Goal: Navigation & Orientation: Find specific page/section

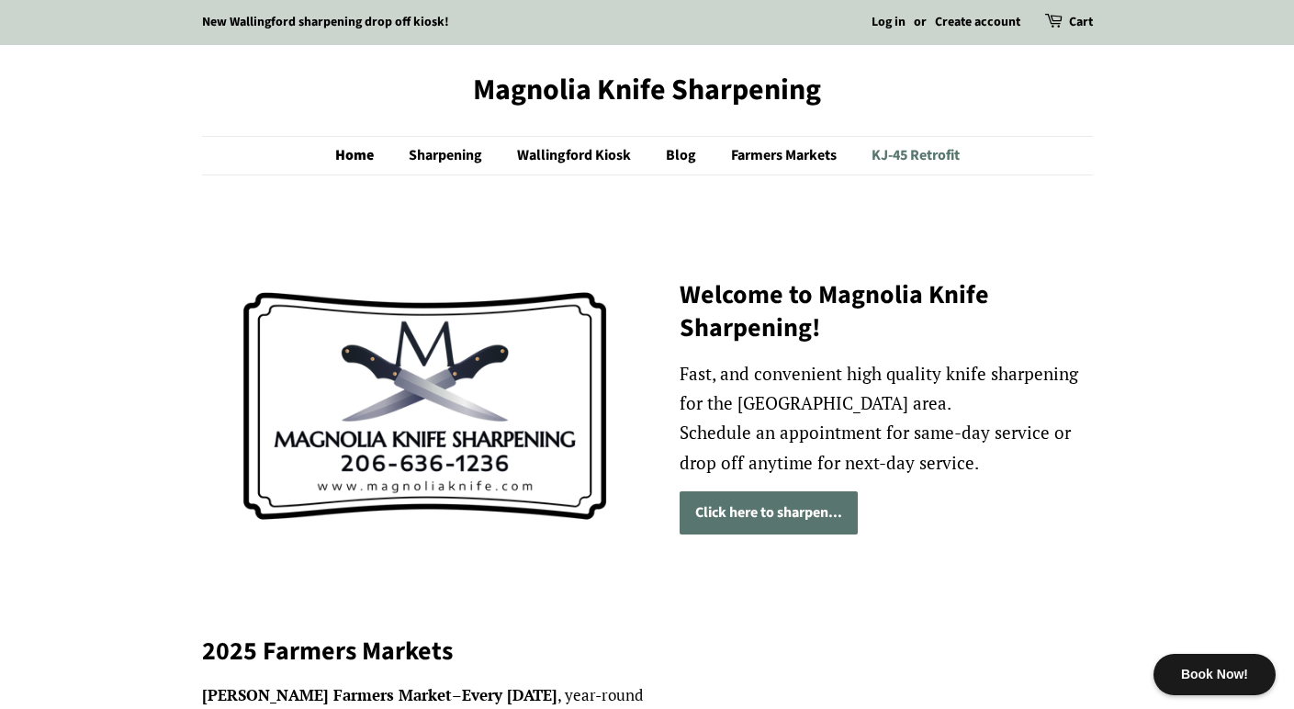
click at [916, 161] on link "KJ-45 Retrofit" at bounding box center [909, 156] width 102 height 38
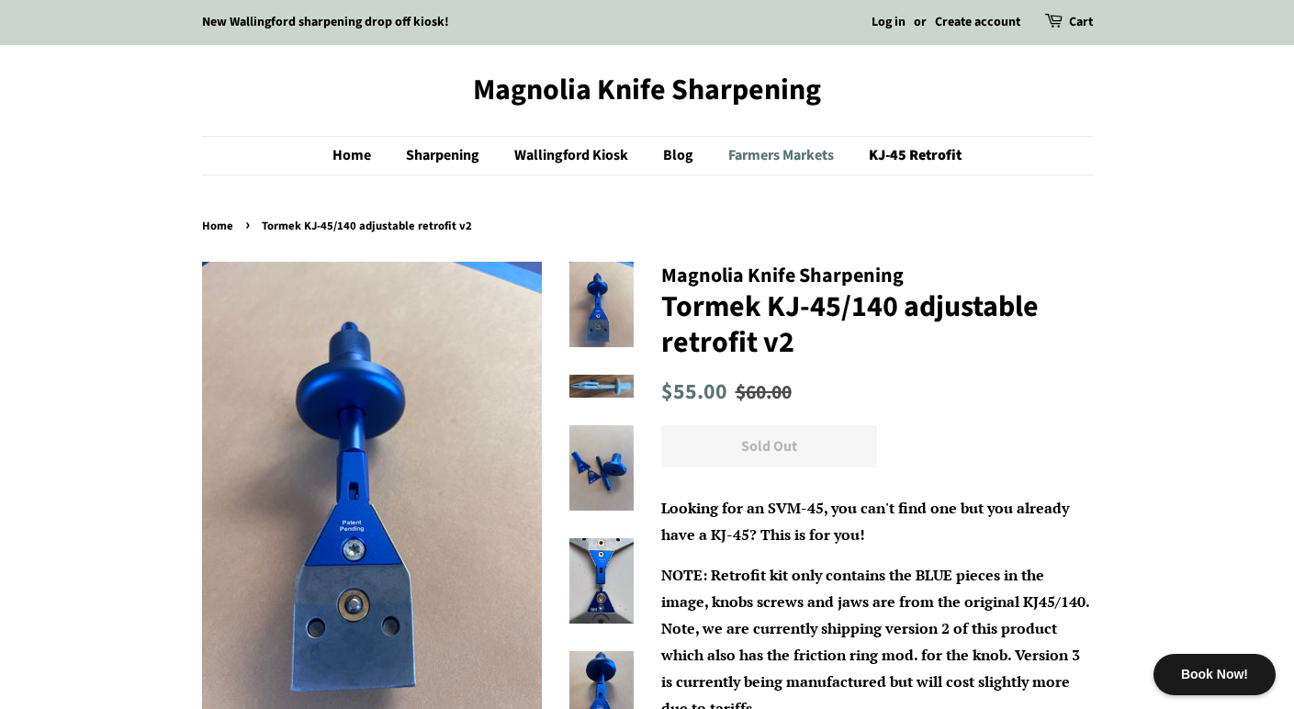
click at [794, 157] on link "Farmers Markets" at bounding box center [784, 156] width 138 height 38
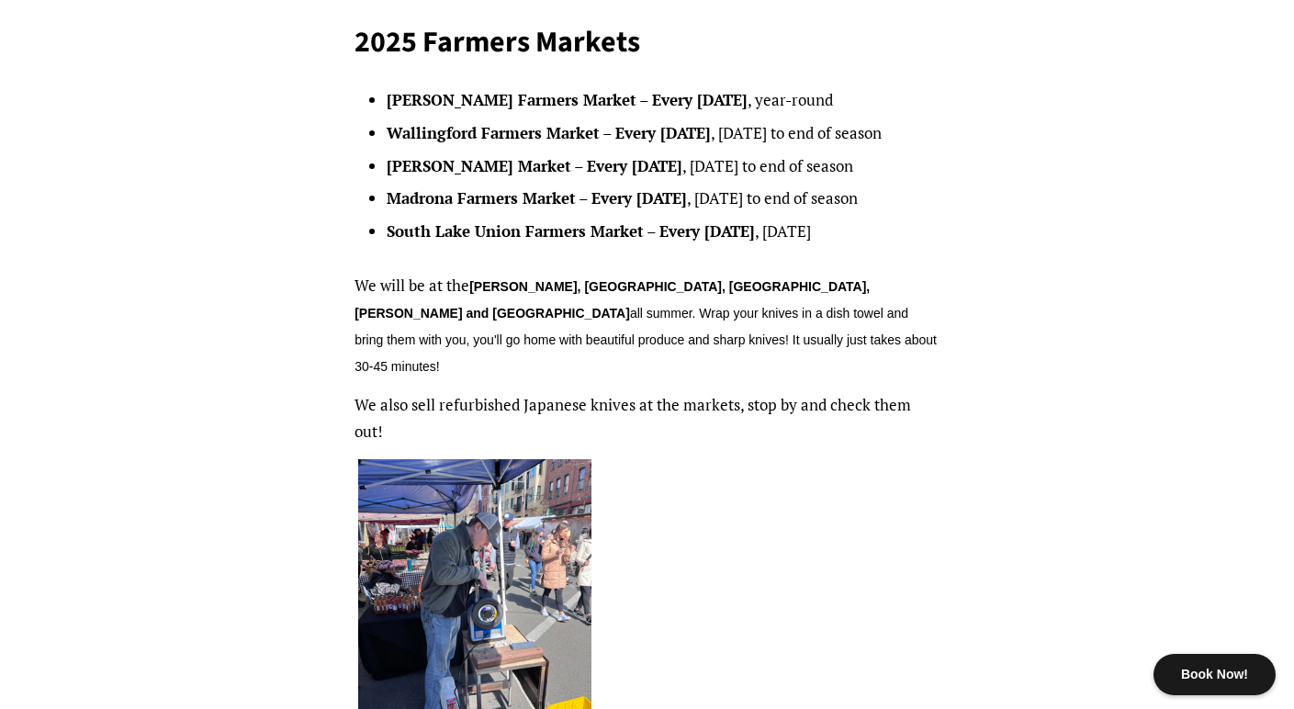
scroll to position [327, 0]
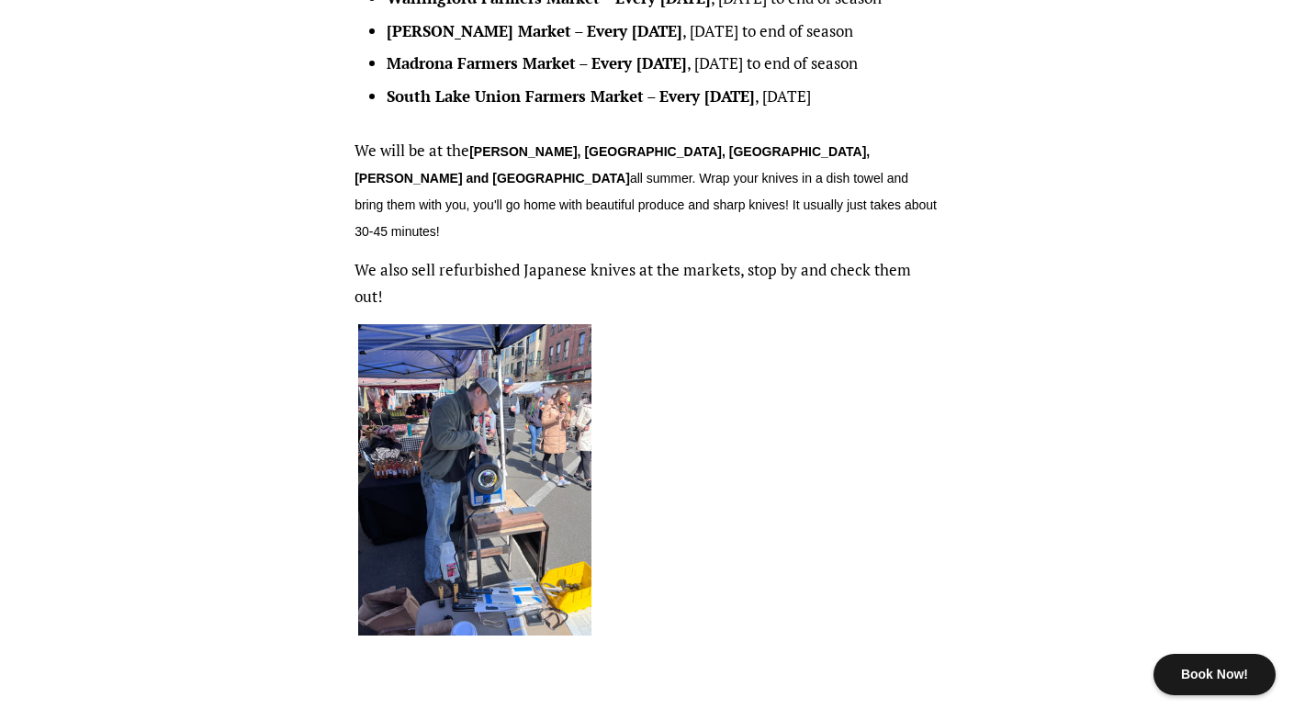
click at [445, 422] on img at bounding box center [474, 479] width 233 height 311
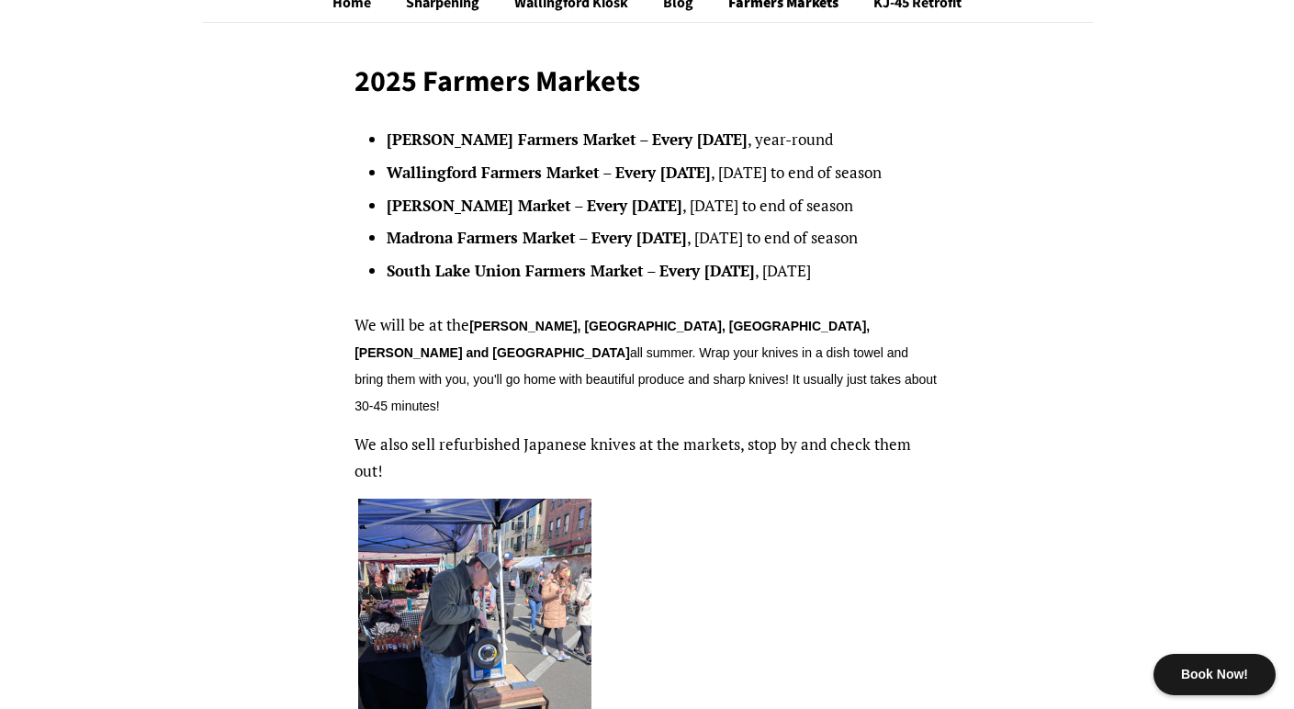
scroll to position [0, 0]
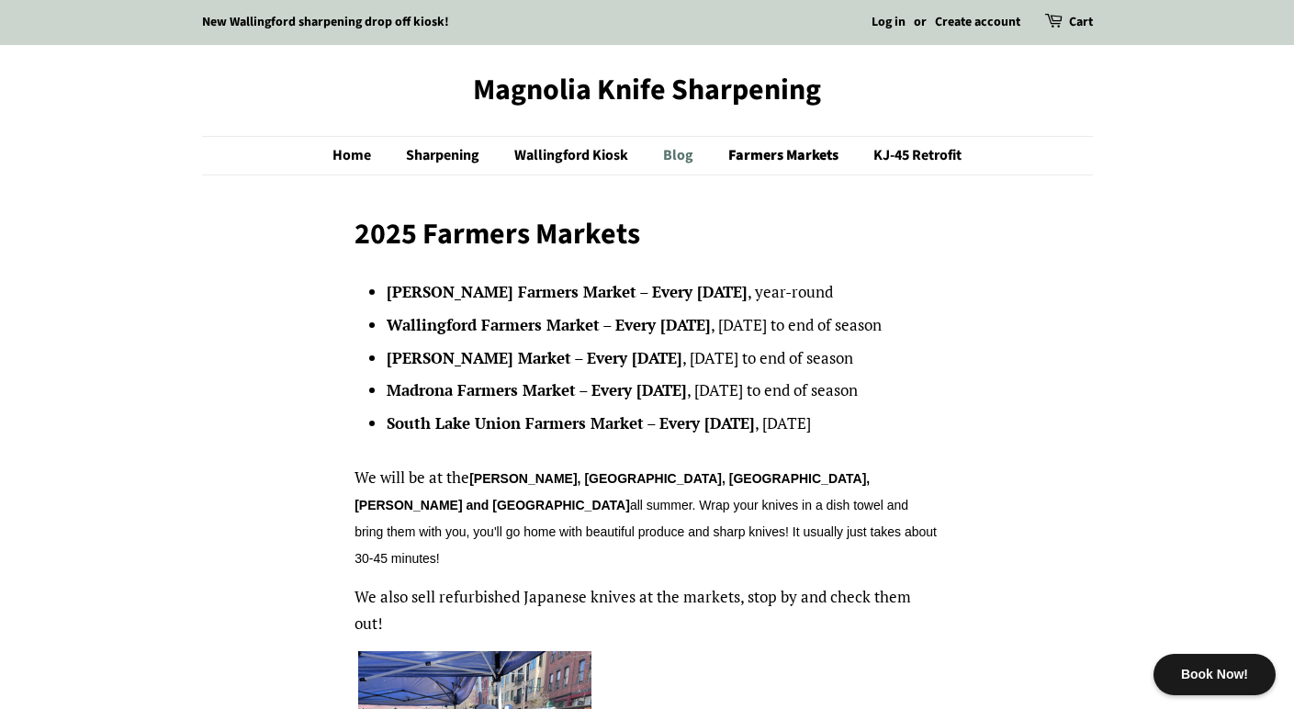
click at [677, 163] on link "Blog" at bounding box center [680, 156] width 62 height 38
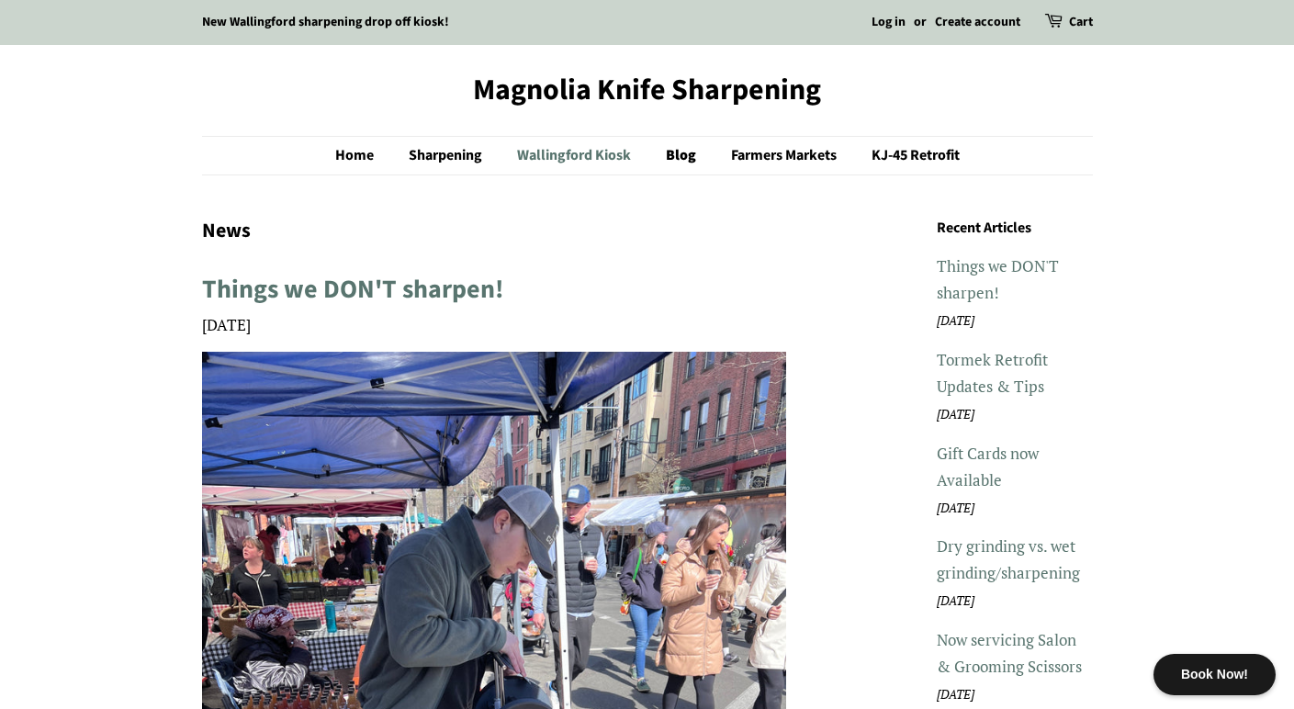
click at [574, 152] on link "Wallingford Kiosk" at bounding box center [576, 156] width 146 height 38
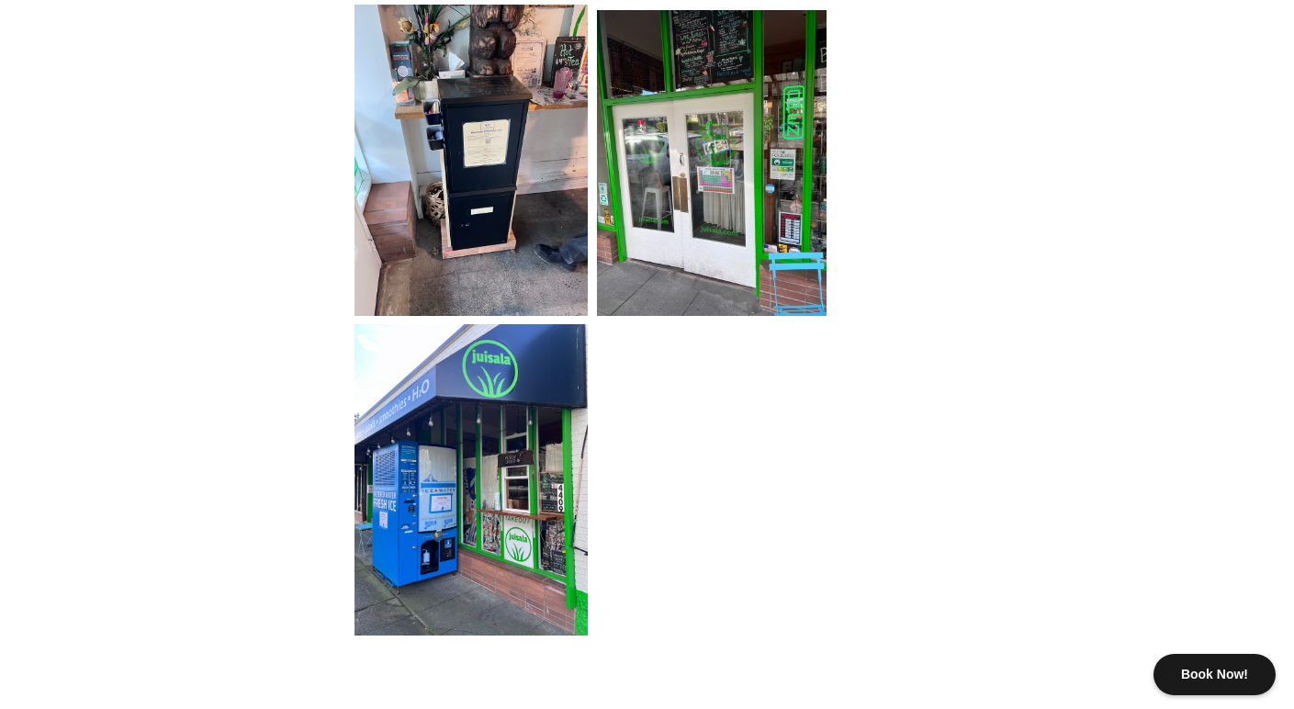
scroll to position [1285, 0]
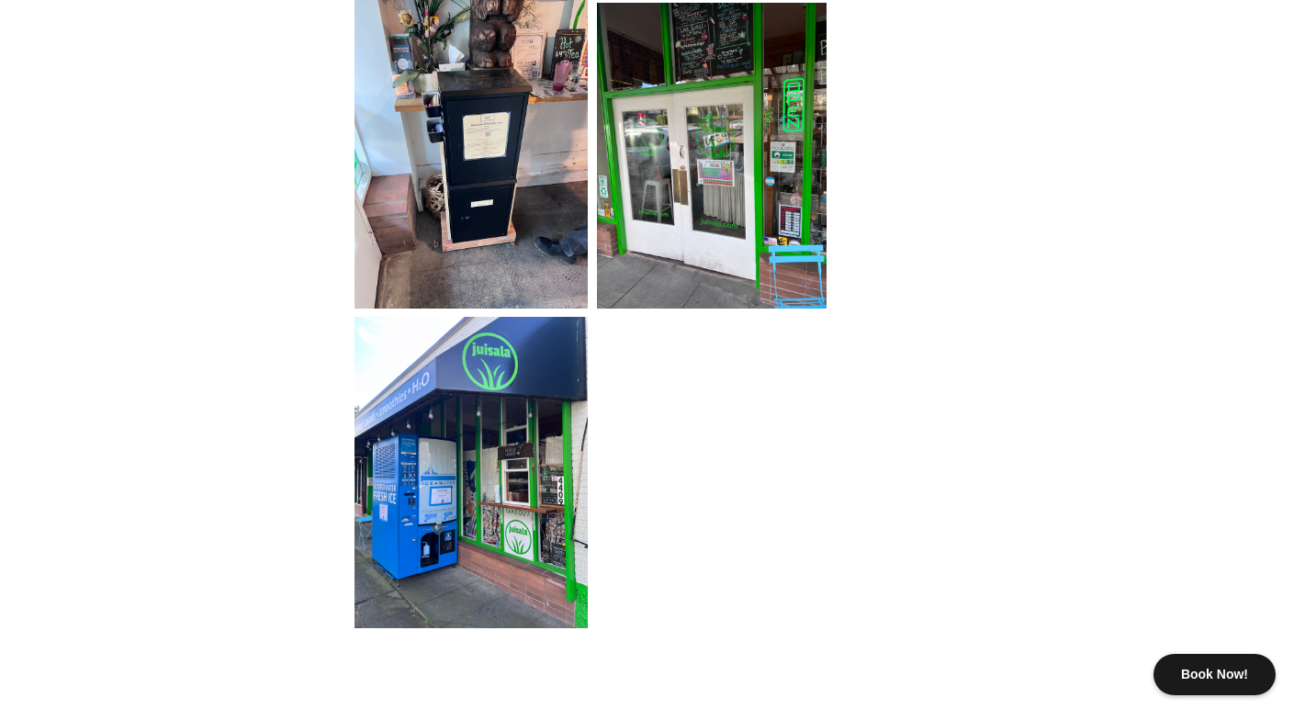
click at [467, 411] on img at bounding box center [471, 472] width 233 height 311
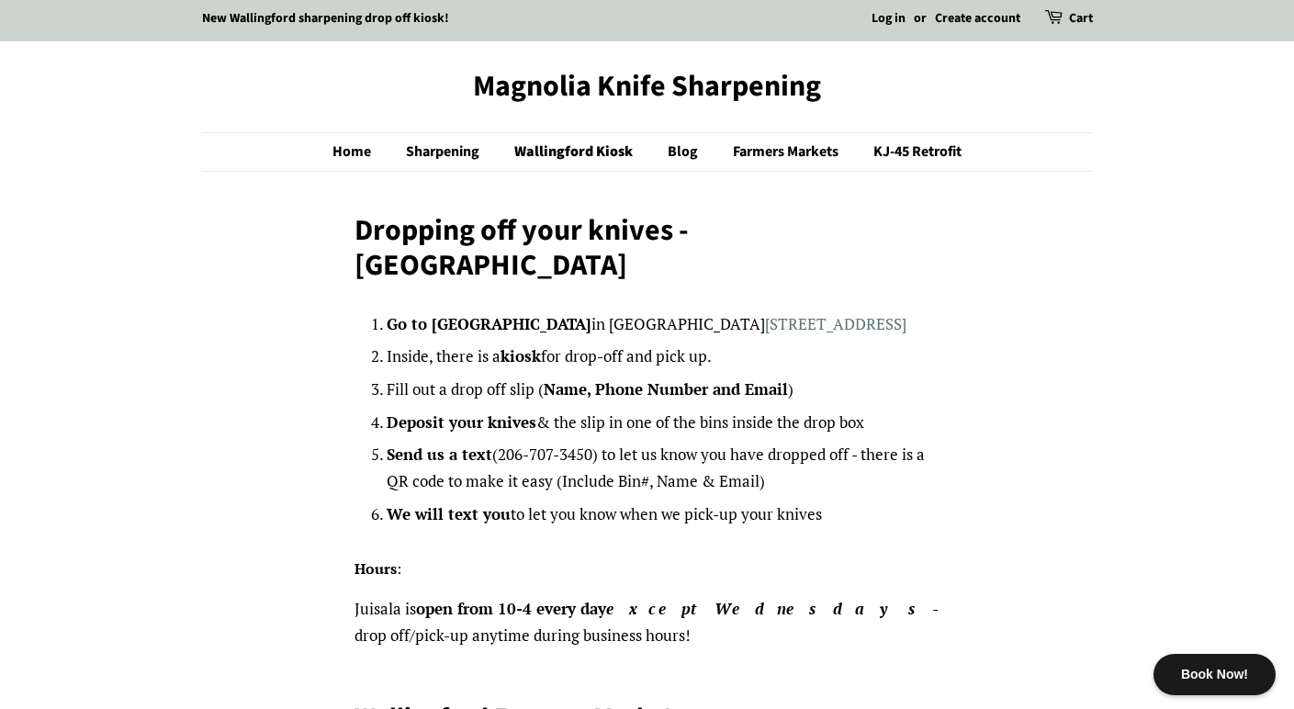
scroll to position [0, 0]
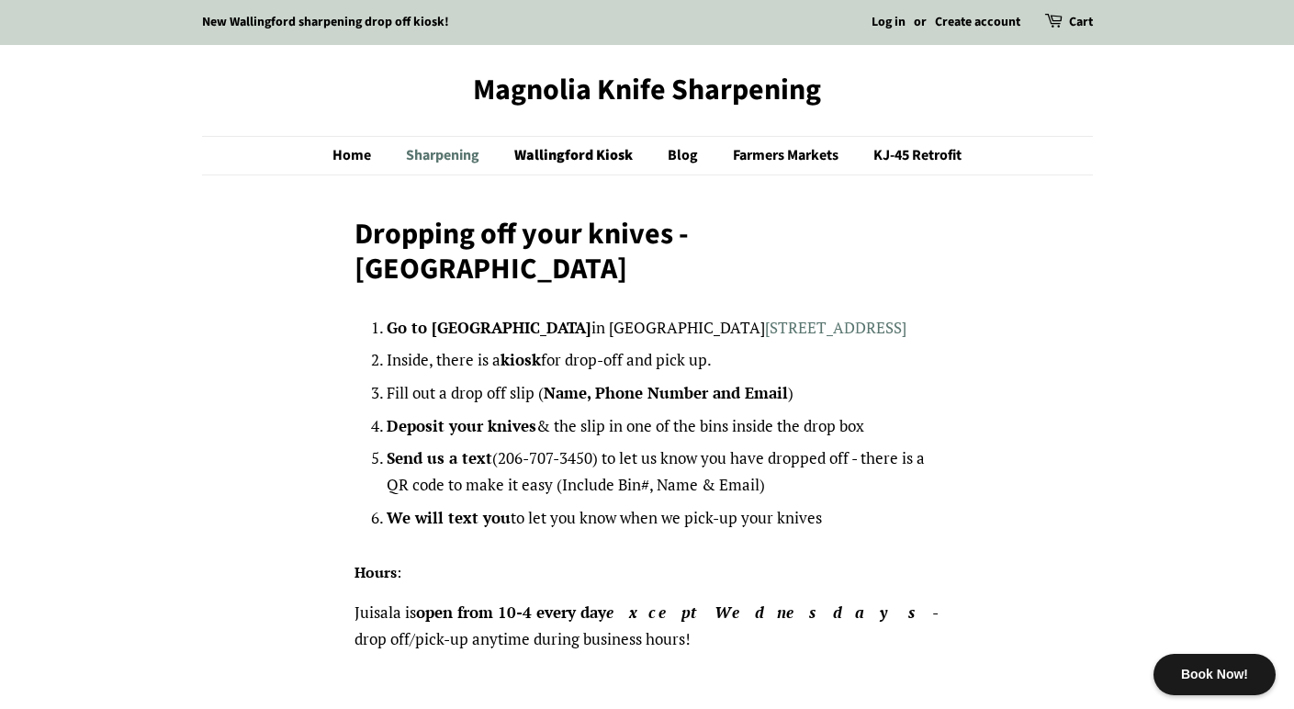
click at [456, 154] on link "Sharpening" at bounding box center [445, 156] width 106 height 38
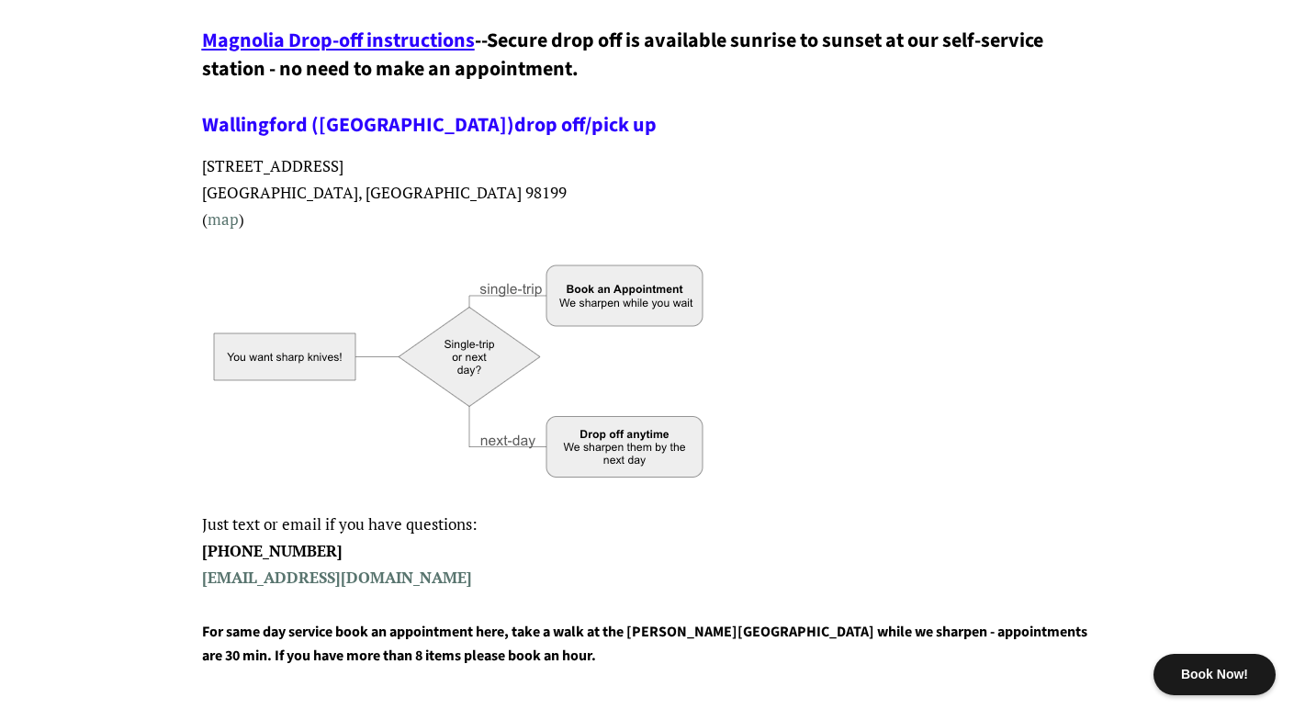
scroll to position [413, 0]
